Goal: Find specific page/section: Find specific page/section

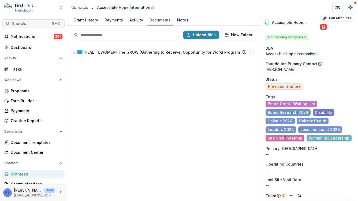
click at [36, 27] on button "Search... ⌘ + K" at bounding box center [33, 23] width 62 height 9
click at [36, 27] on div "Add Contact New Proposal New Board Document Template New Collection Get Help Us…" at bounding box center [179, 100] width 358 height 201
click at [43, 22] on span "Search..." at bounding box center [30, 23] width 36 height 5
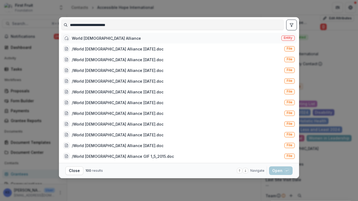
type input "**********"
click at [87, 39] on div "World [DEMOGRAPHIC_DATA] Alliance" at bounding box center [106, 38] width 69 height 6
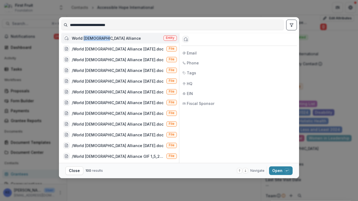
click at [87, 39] on div "World [DEMOGRAPHIC_DATA] Alliance" at bounding box center [106, 38] width 69 height 6
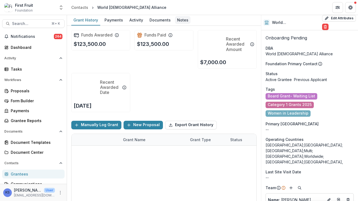
click at [180, 21] on div "Notes" at bounding box center [183, 20] width 16 height 8
